Goal: Use online tool/utility: Use online tool/utility

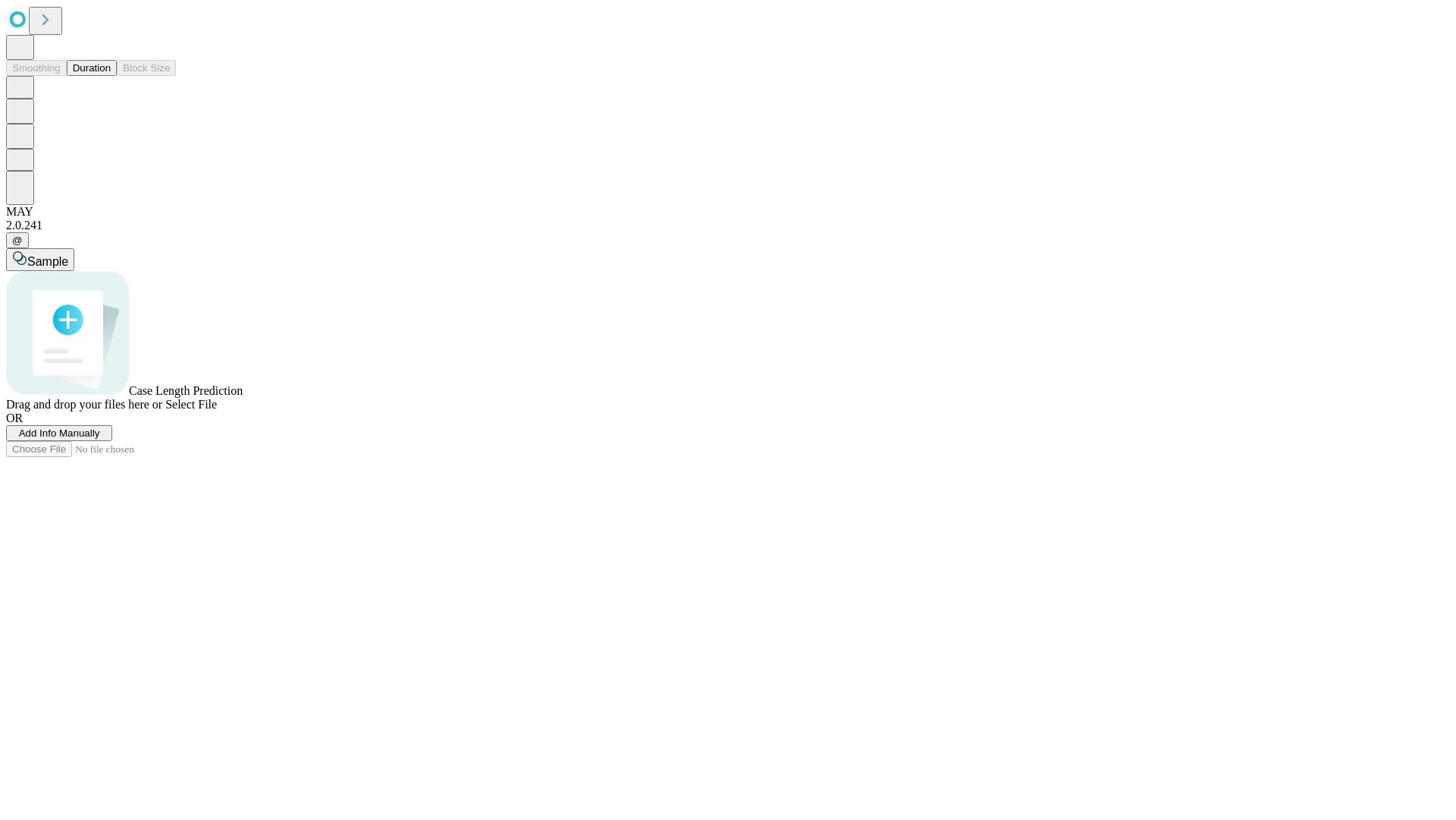
click at [217, 411] on span "Select File" at bounding box center [191, 404] width 52 height 13
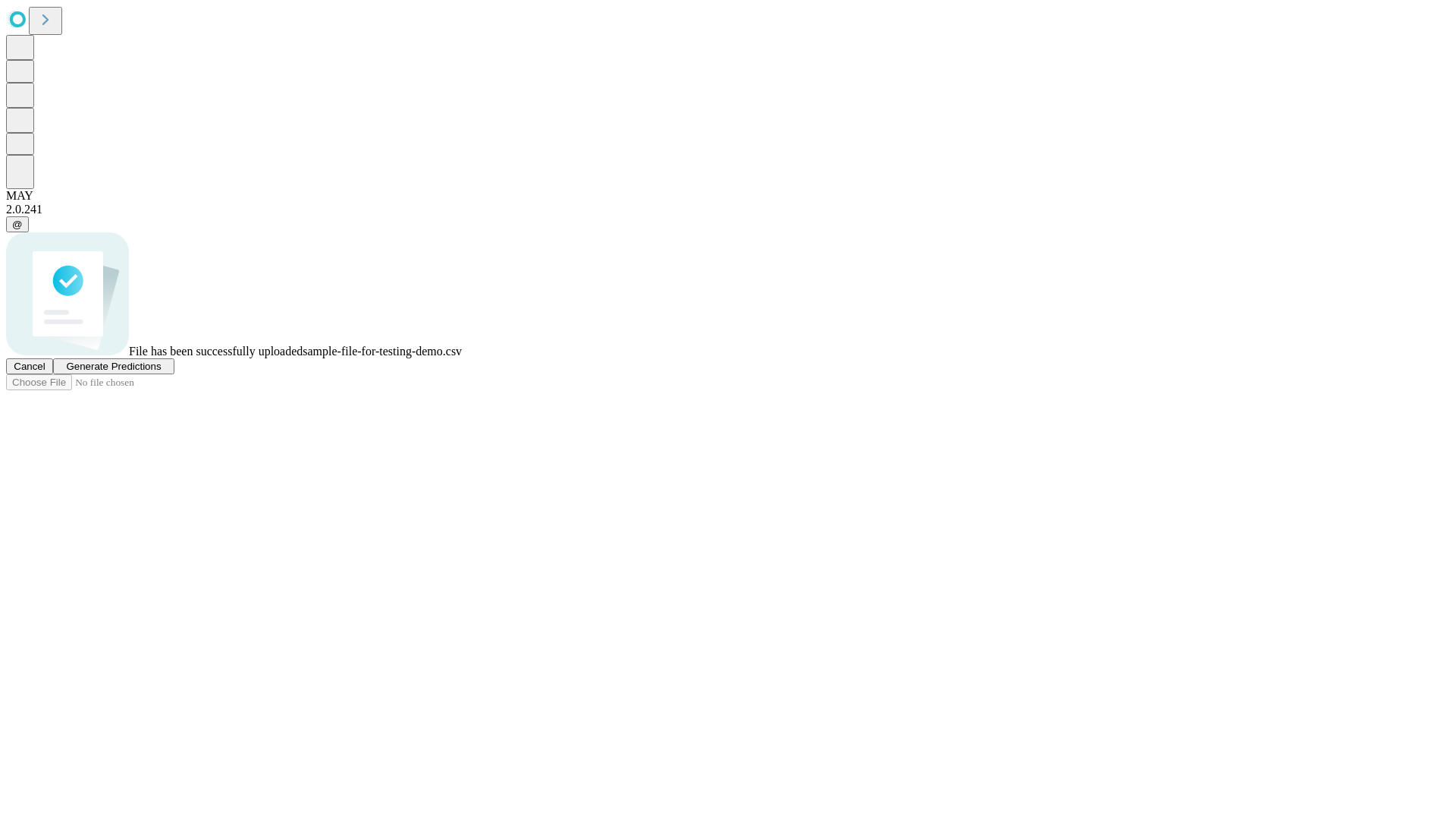
click at [161, 372] on span "Generate Predictions" at bounding box center [113, 366] width 95 height 12
